Goal: Transaction & Acquisition: Download file/media

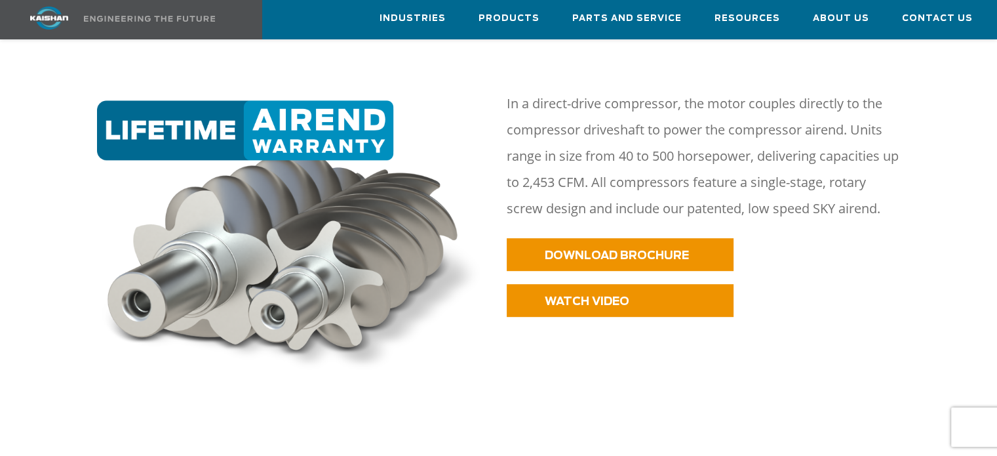
scroll to position [656, 0]
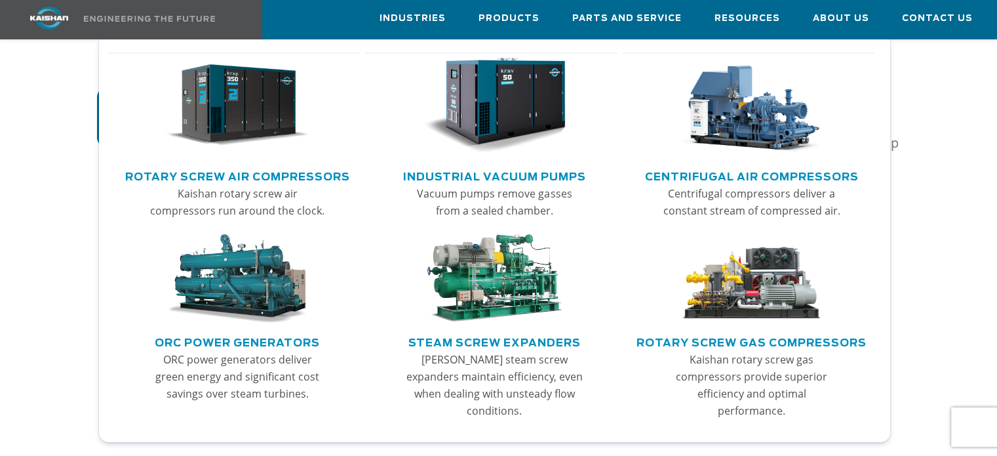
click at [251, 172] on link "Rotary Screw Air Compressors" at bounding box center [237, 175] width 225 height 20
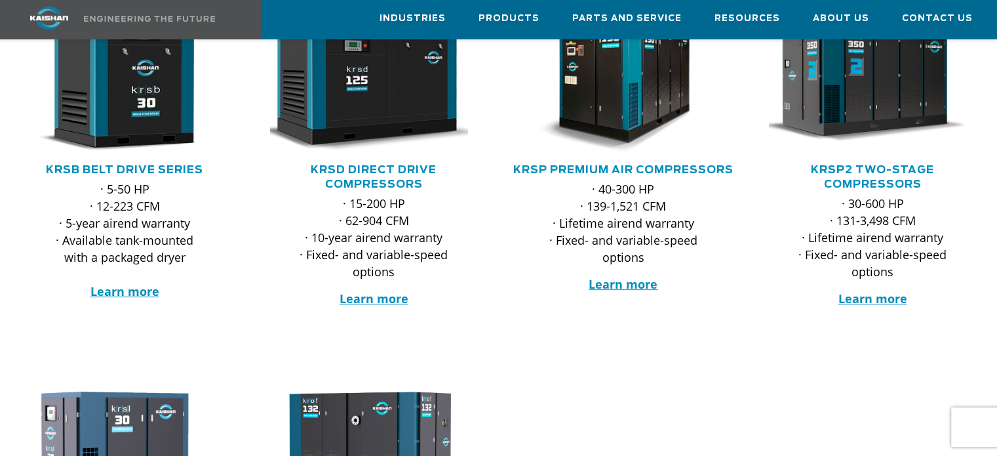
scroll to position [262, 0]
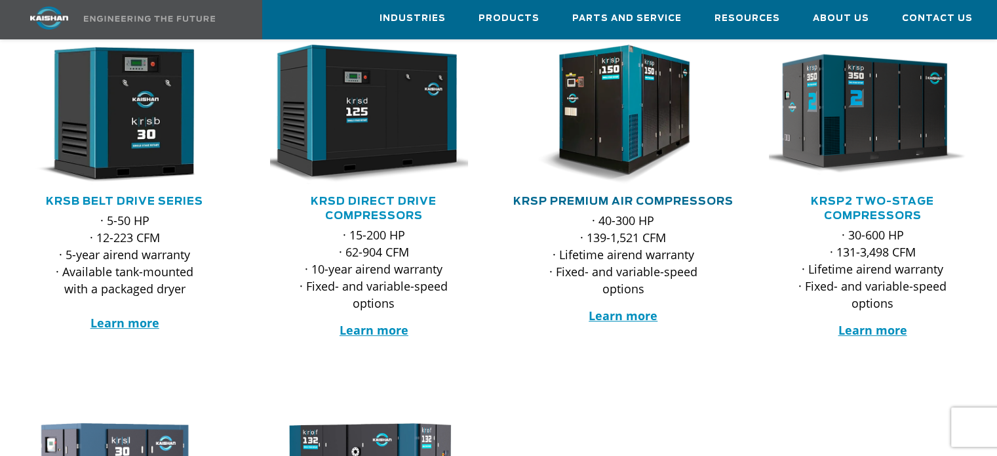
click at [617, 196] on link "KRSP Premium Air Compressors" at bounding box center [623, 201] width 220 height 10
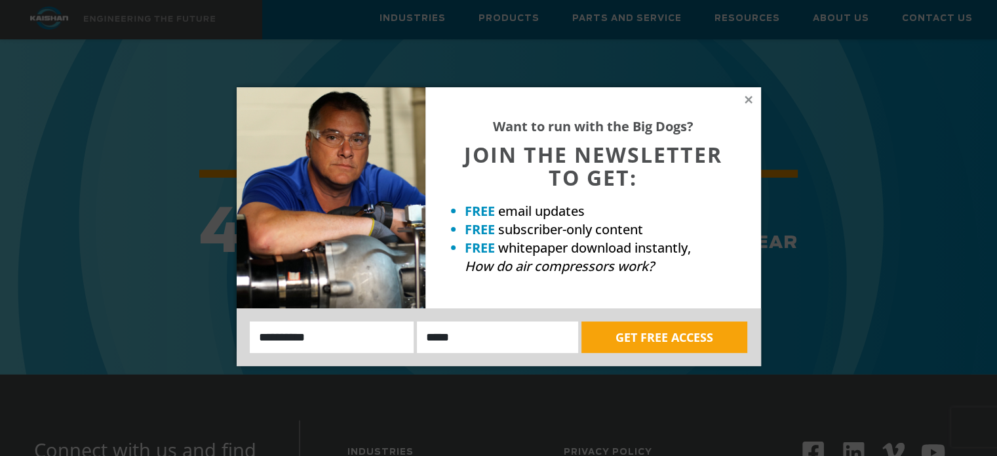
scroll to position [3410, 0]
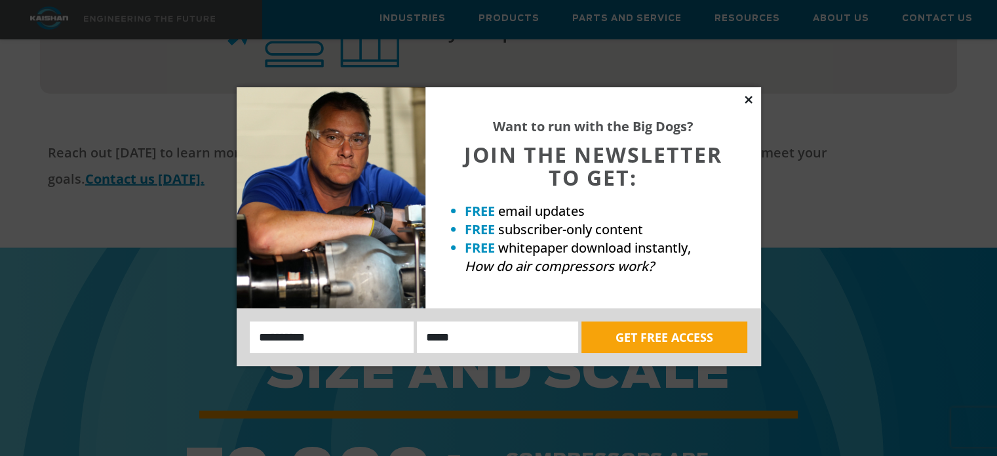
click at [746, 98] on icon at bounding box center [749, 100] width 12 height 12
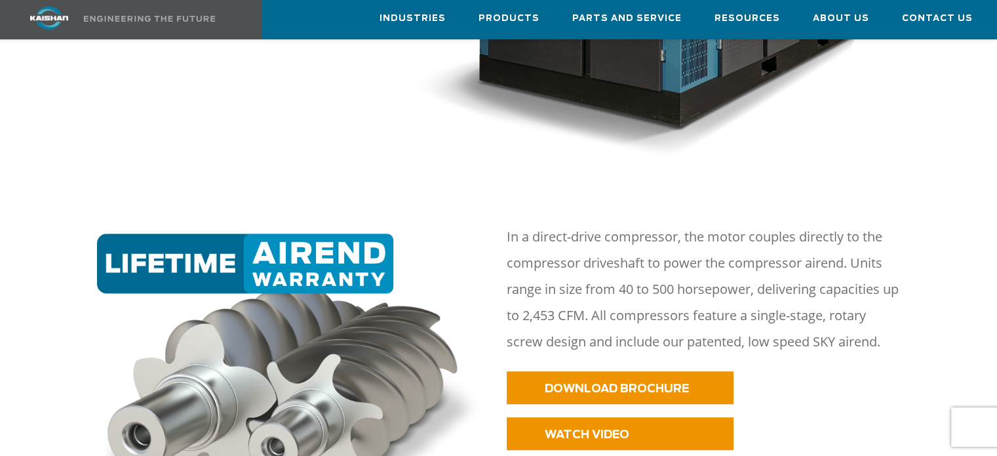
scroll to position [590, 0]
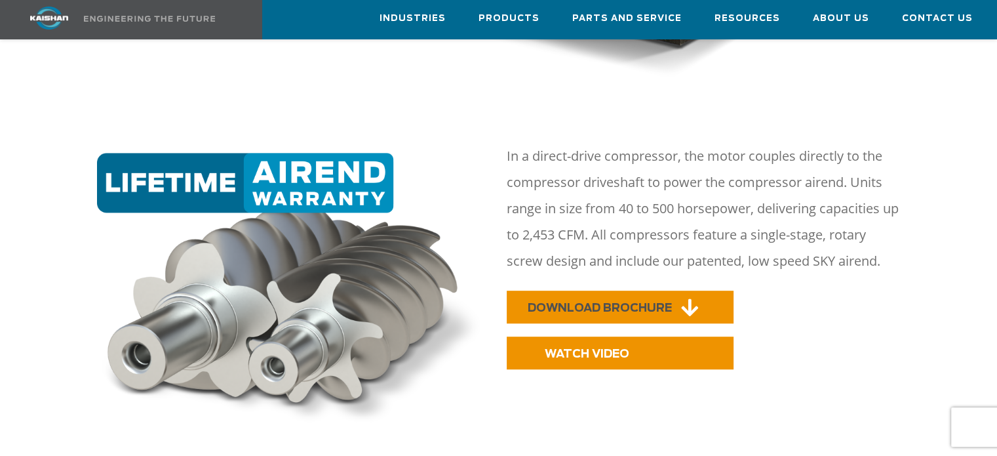
click at [619, 302] on span "DOWNLOAD BROCHURE" at bounding box center [600, 307] width 144 height 11
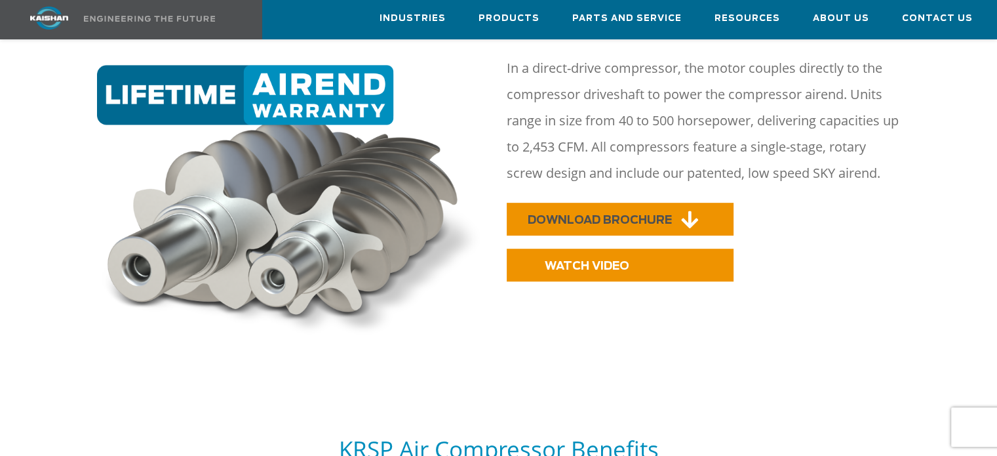
scroll to position [656, 0]
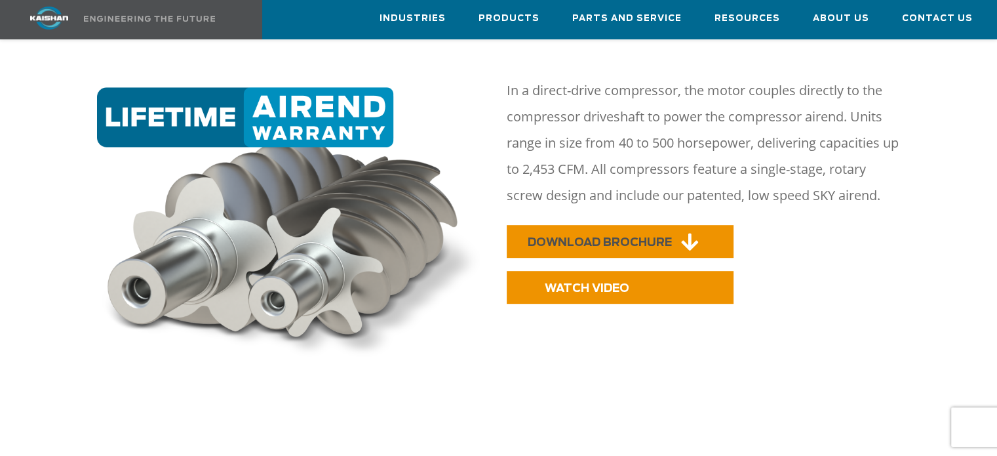
click at [650, 237] on span "DOWNLOAD BROCHURE" at bounding box center [600, 242] width 144 height 11
